Goal: Task Accomplishment & Management: Complete application form

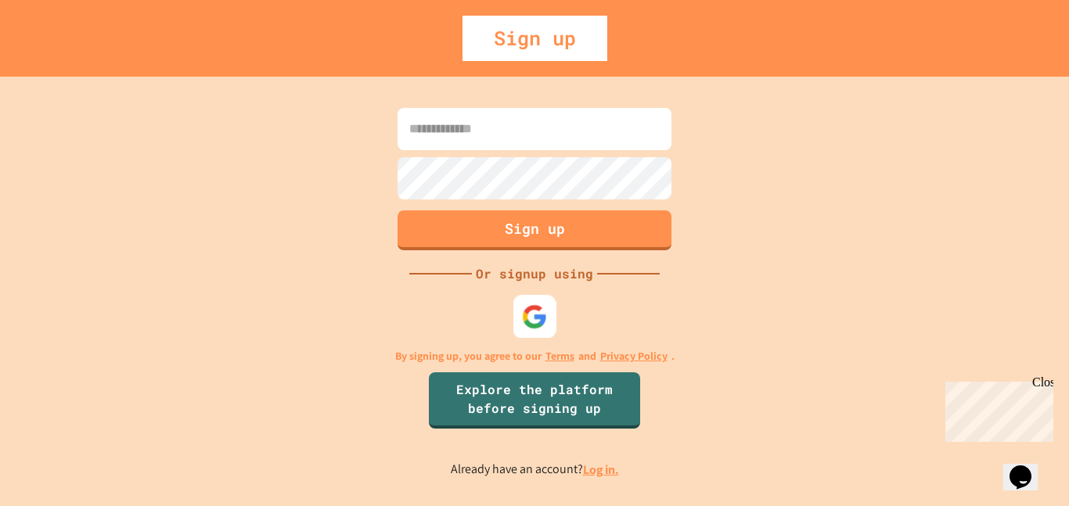
click at [540, 303] on div at bounding box center [534, 316] width 43 height 43
click at [554, 131] on input at bounding box center [534, 129] width 274 height 42
type input "**********"
